Goal: Task Accomplishment & Management: Use online tool/utility

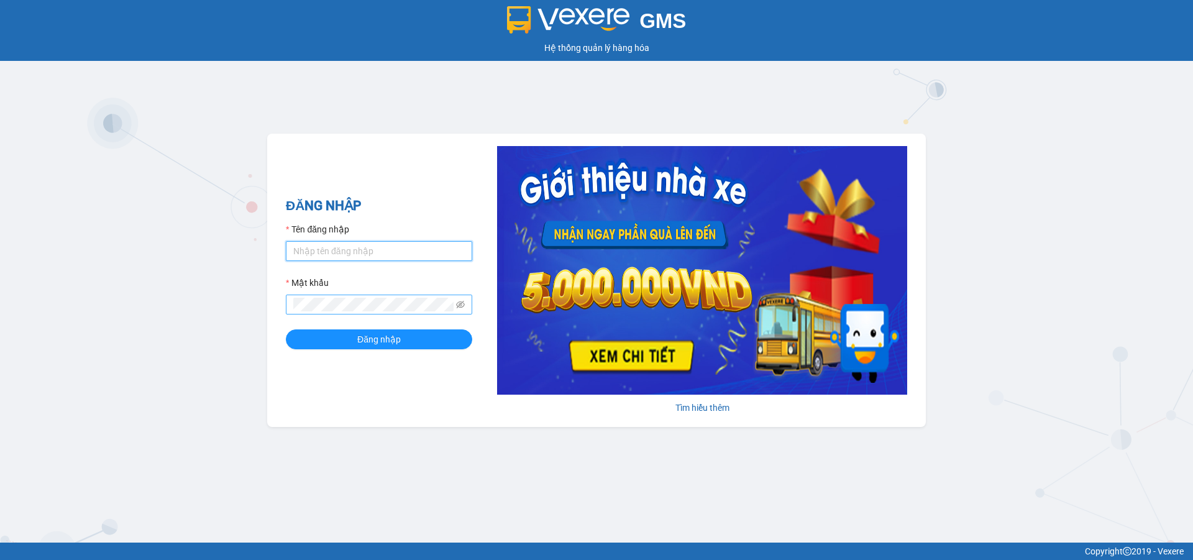
type input "ptha.hhg"
click at [286, 329] on button "Đăng nhập" at bounding box center [379, 339] width 186 height 20
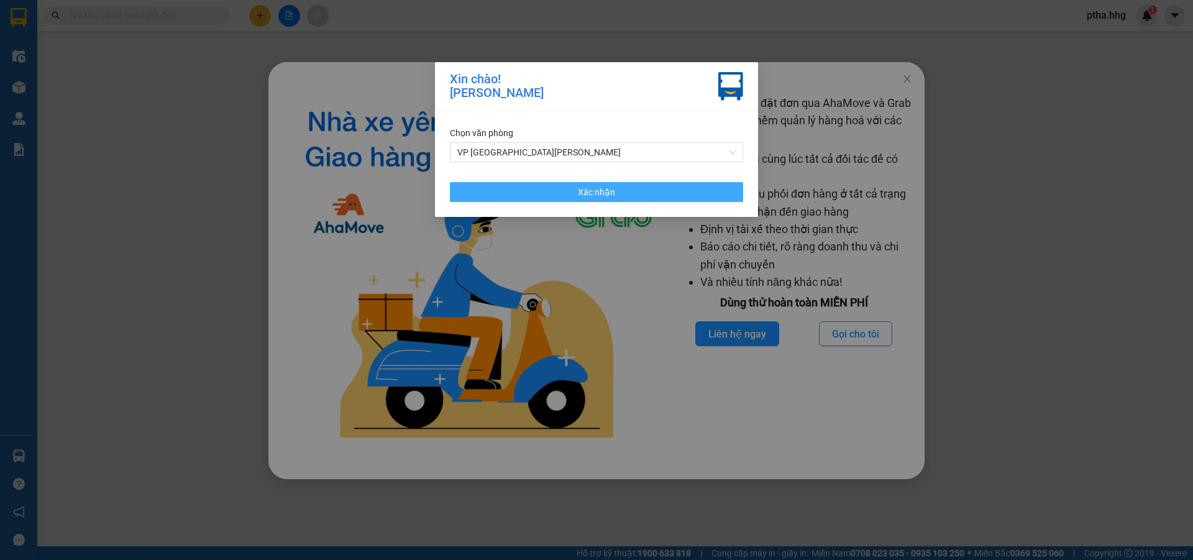
drag, startPoint x: 640, startPoint y: 189, endPoint x: 873, endPoint y: 96, distance: 251.6
click at [650, 188] on button "Xác nhận" at bounding box center [596, 192] width 293 height 20
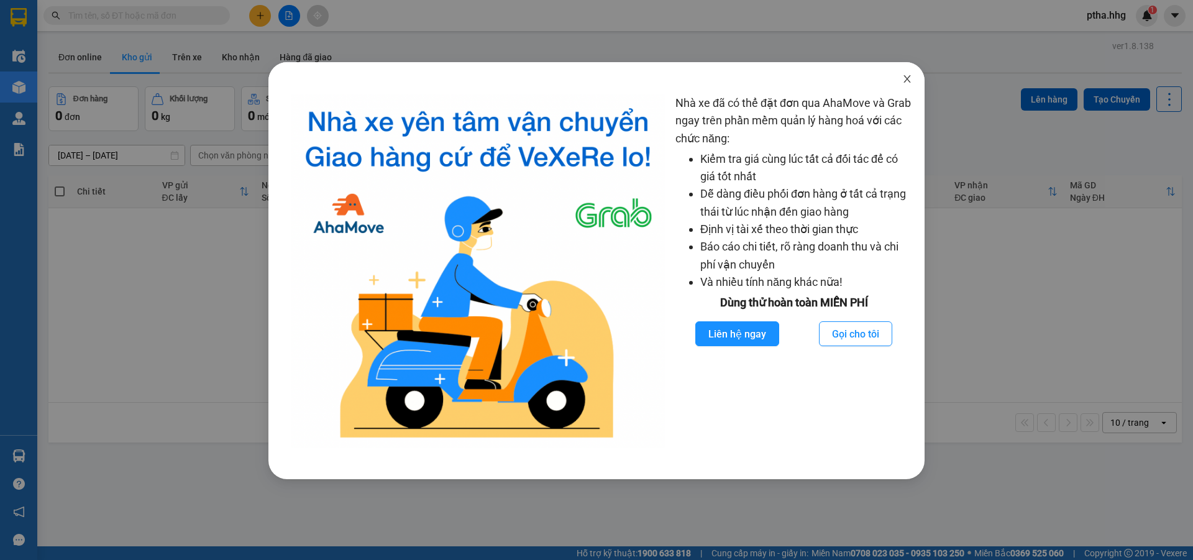
click at [909, 78] on icon "close" at bounding box center [907, 79] width 10 height 10
